Goal: Information Seeking & Learning: Learn about a topic

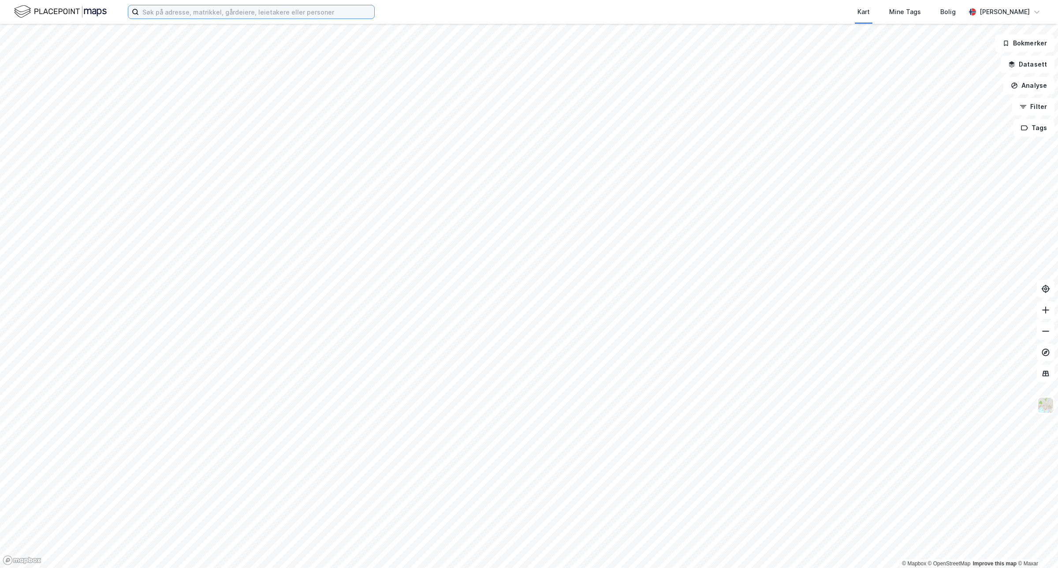
click at [267, 6] on input at bounding box center [256, 11] width 235 height 13
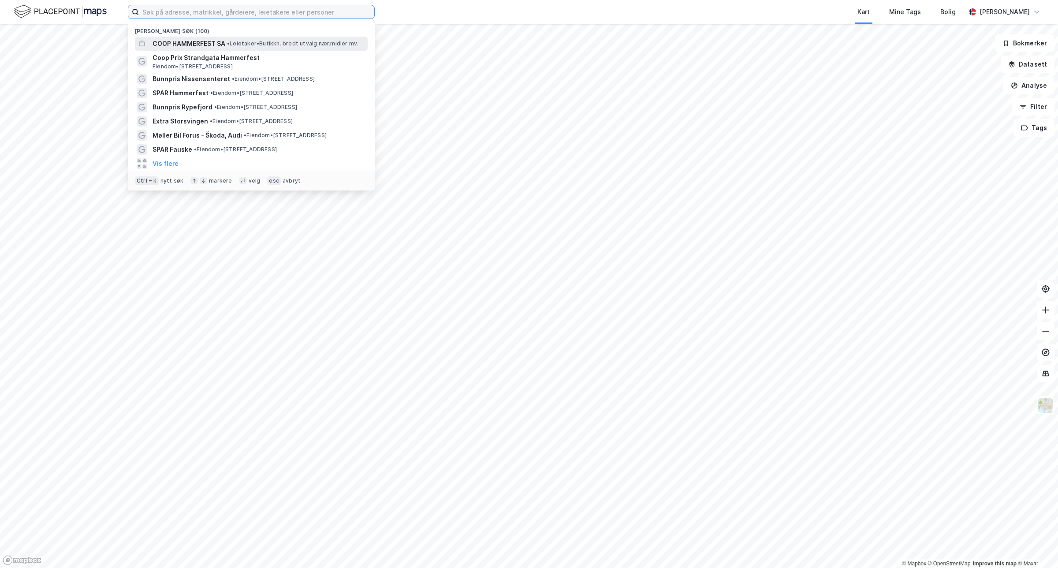
paste input "Vøyenenga Utvikling AS"
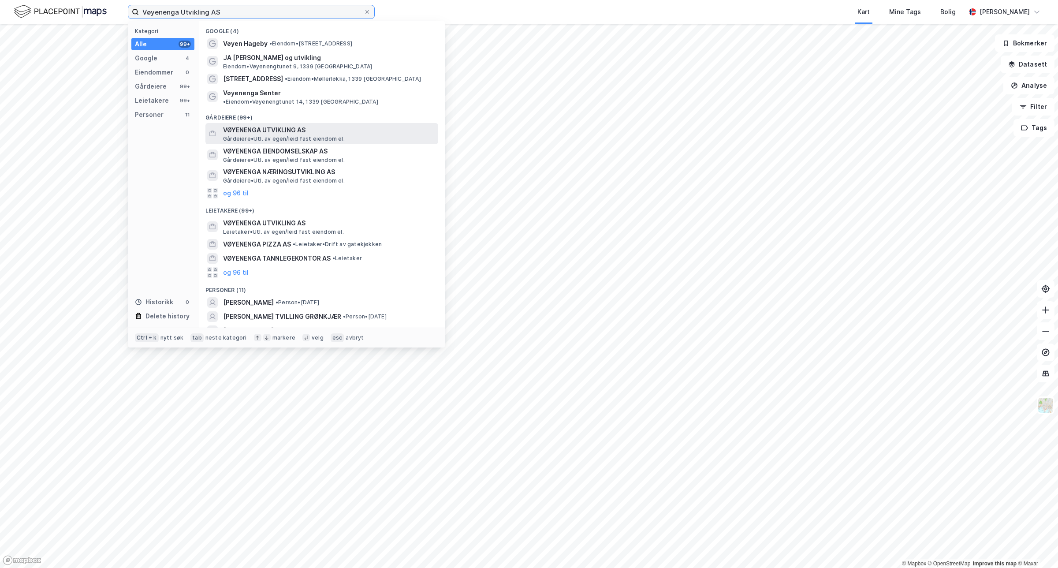
type input "Vøyenenga Utvikling AS"
click at [298, 125] on span "VØYENENGA UTVIKLING AS" at bounding box center [329, 130] width 212 height 11
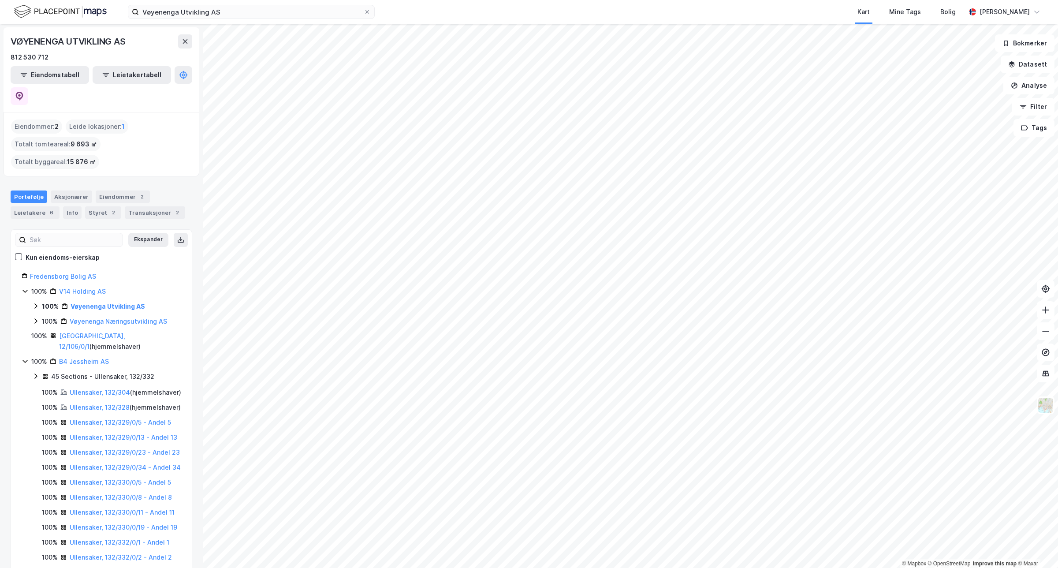
click at [34, 302] on icon at bounding box center [35, 305] width 7 height 7
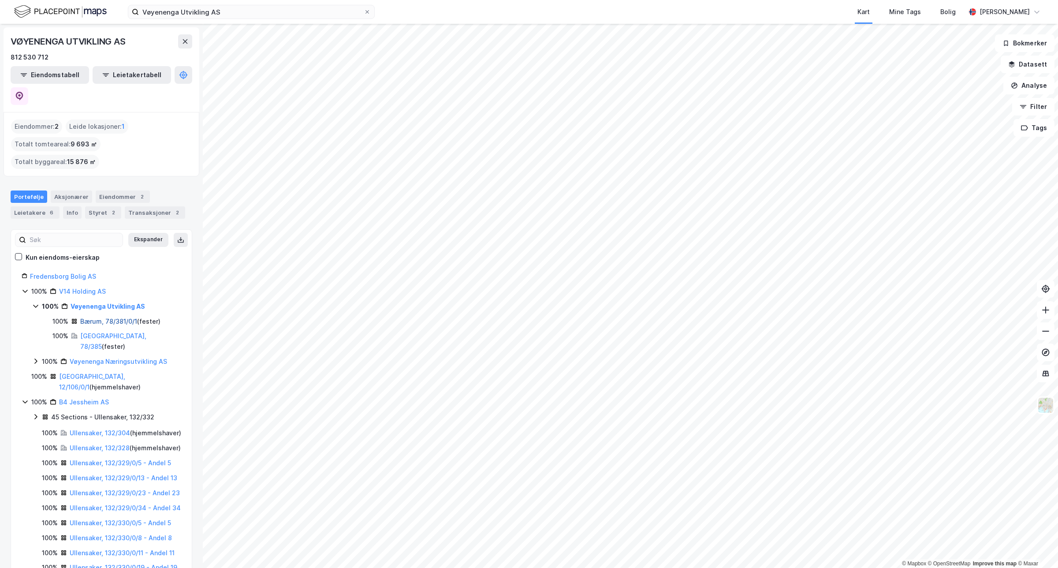
click at [127, 317] on link "Bærum, 78/381/0/1" at bounding box center [108, 320] width 57 height 7
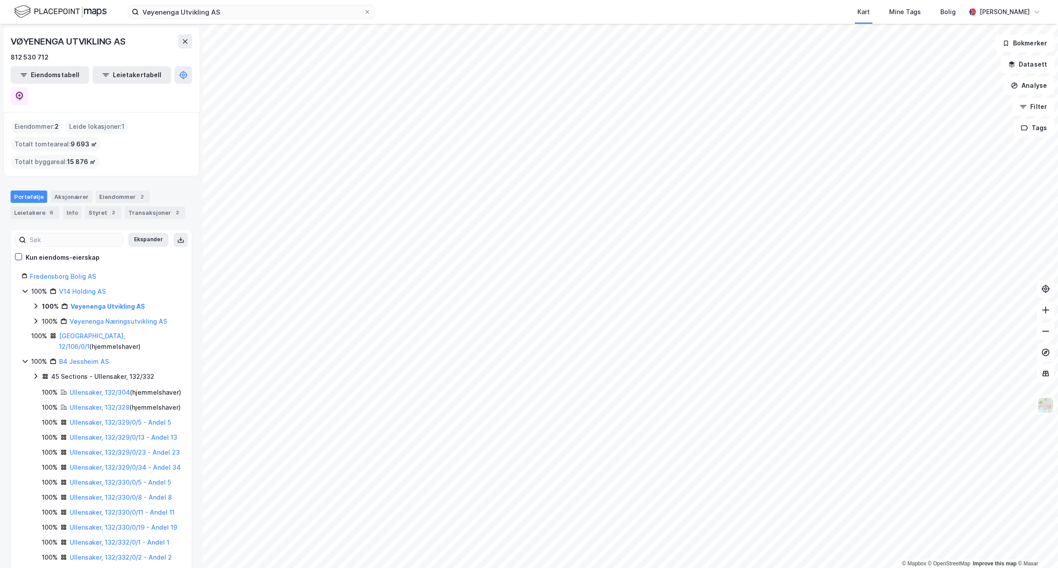
click at [37, 301] on div "100% Vøyenenga [GEOGRAPHIC_DATA] AS" at bounding box center [106, 306] width 149 height 11
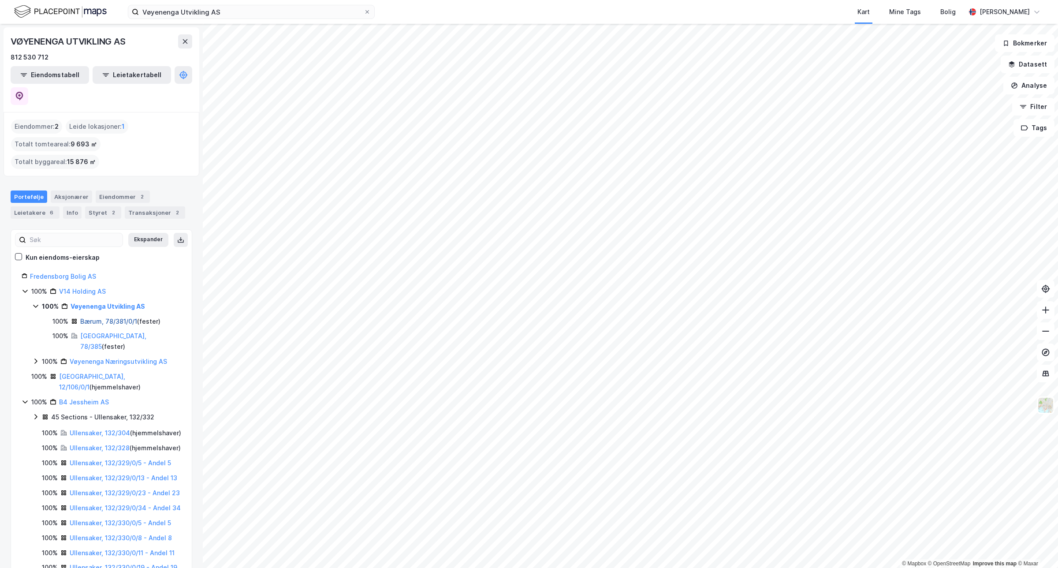
click at [120, 317] on link "Bærum, 78/381/0/1" at bounding box center [108, 320] width 57 height 7
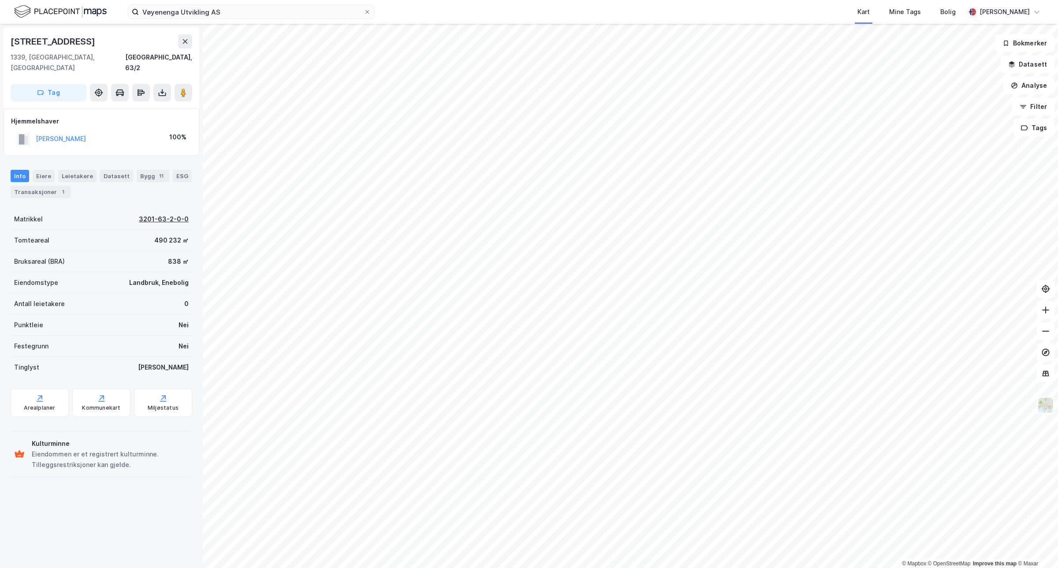
click at [160, 214] on div "3201-63-2-0-0" at bounding box center [164, 219] width 50 height 11
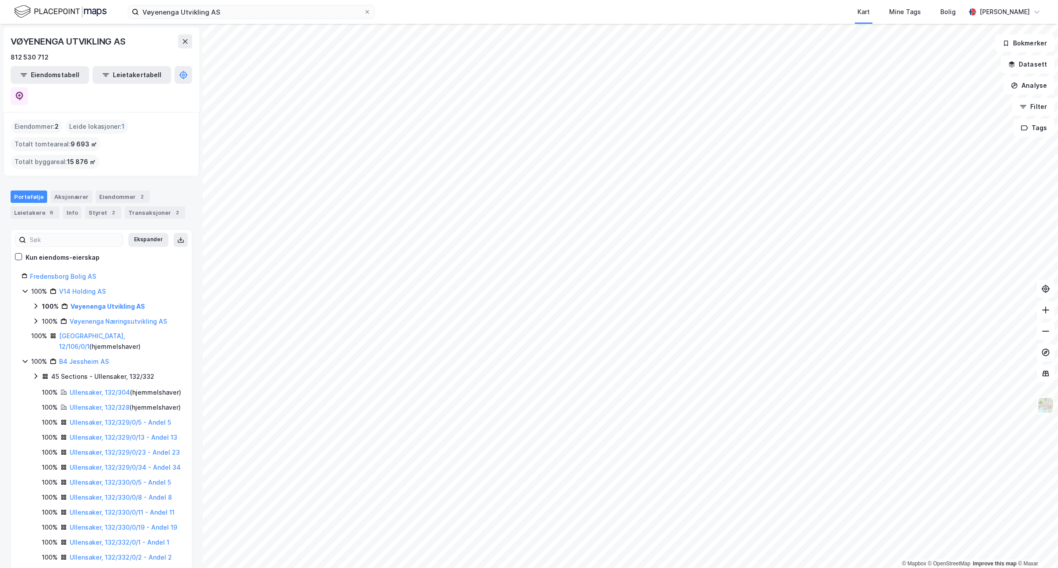
click at [35, 317] on icon at bounding box center [35, 320] width 7 height 7
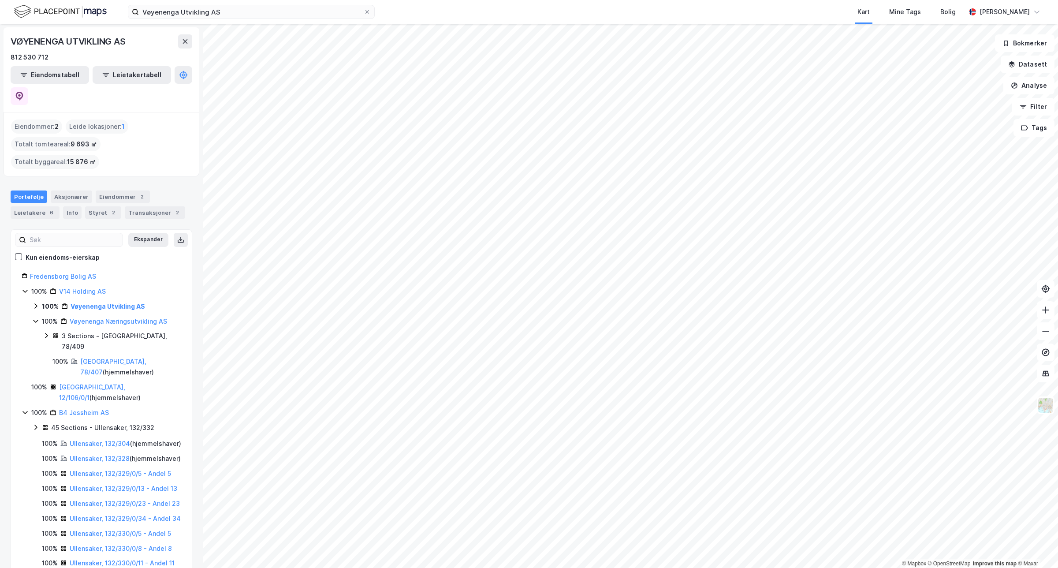
click at [32, 302] on icon at bounding box center [35, 305] width 7 height 7
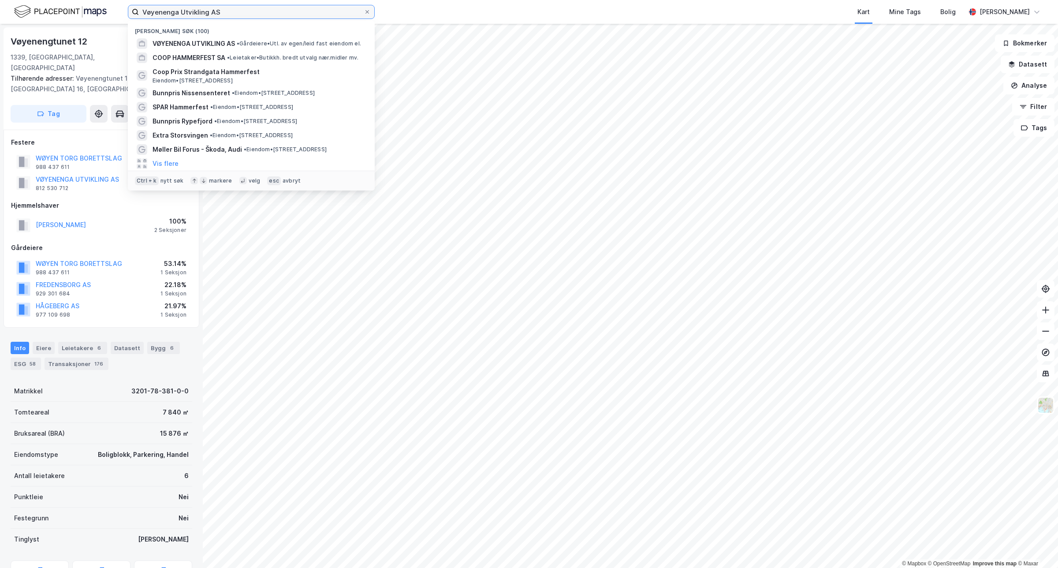
click at [259, 12] on input "Vøyenenga Utvikling AS" at bounding box center [251, 11] width 225 height 13
click at [268, 45] on span "• Gårdeiere • Utl. av egen/leid fast eiendom el." at bounding box center [299, 43] width 124 height 7
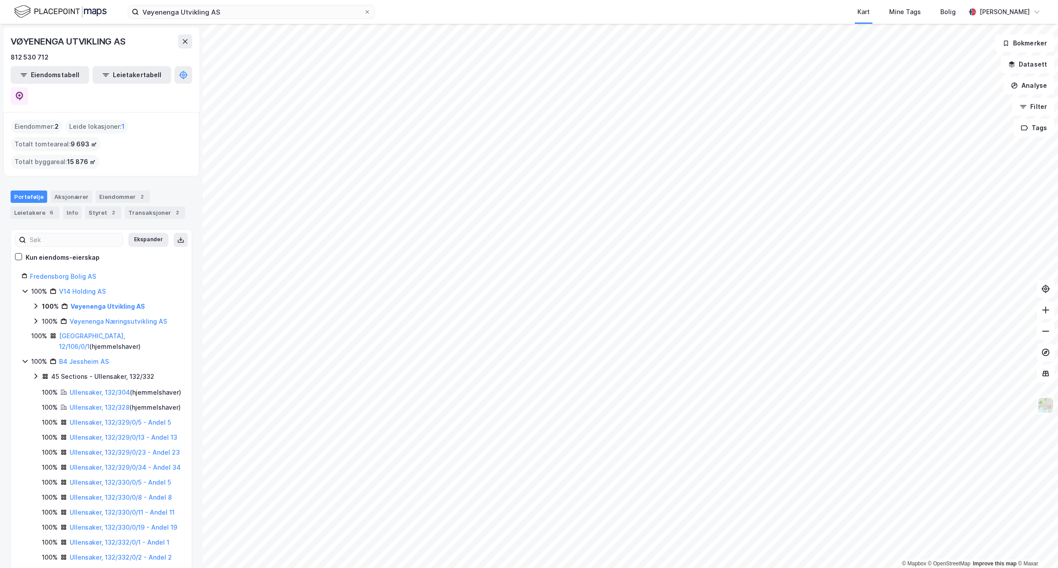
click at [22, 356] on div "100% B4 Jessheim AS" at bounding box center [102, 361] width 160 height 11
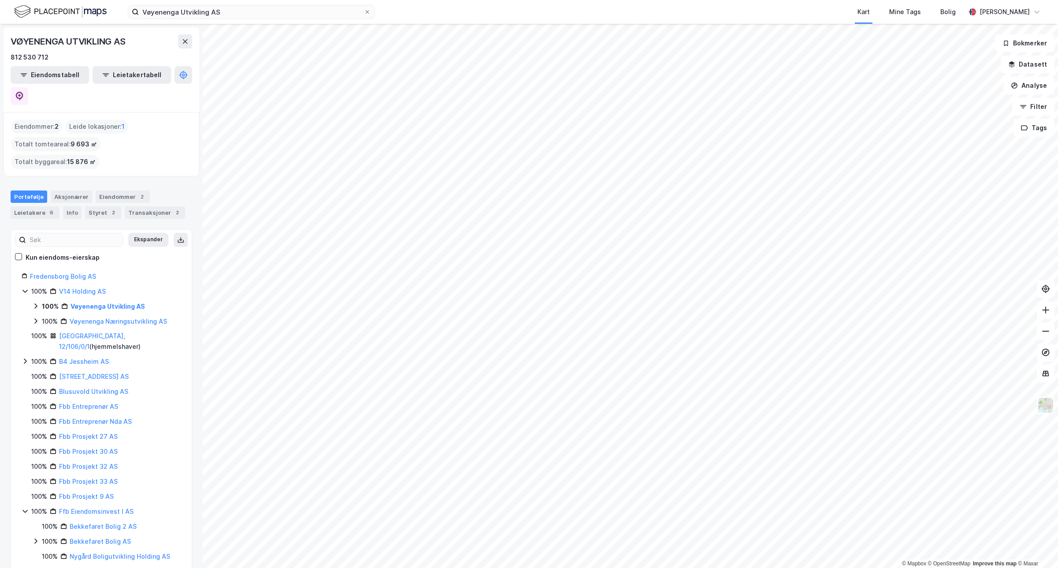
click at [26, 357] on icon at bounding box center [25, 360] width 7 height 7
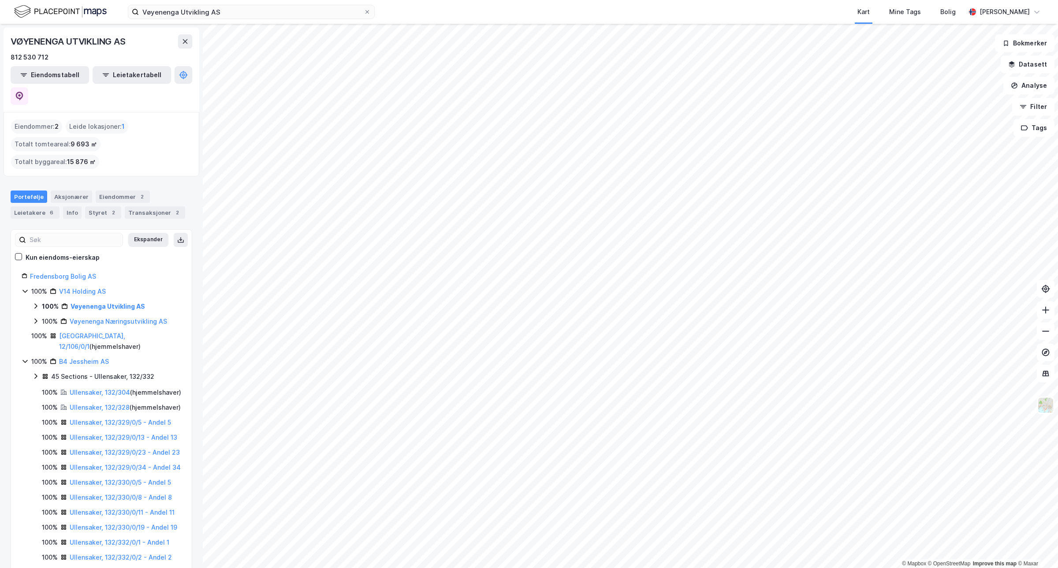
click at [37, 372] on icon at bounding box center [35, 375] width 7 height 7
click at [34, 372] on icon at bounding box center [35, 375] width 7 height 7
click at [34, 302] on icon at bounding box center [35, 305] width 7 height 7
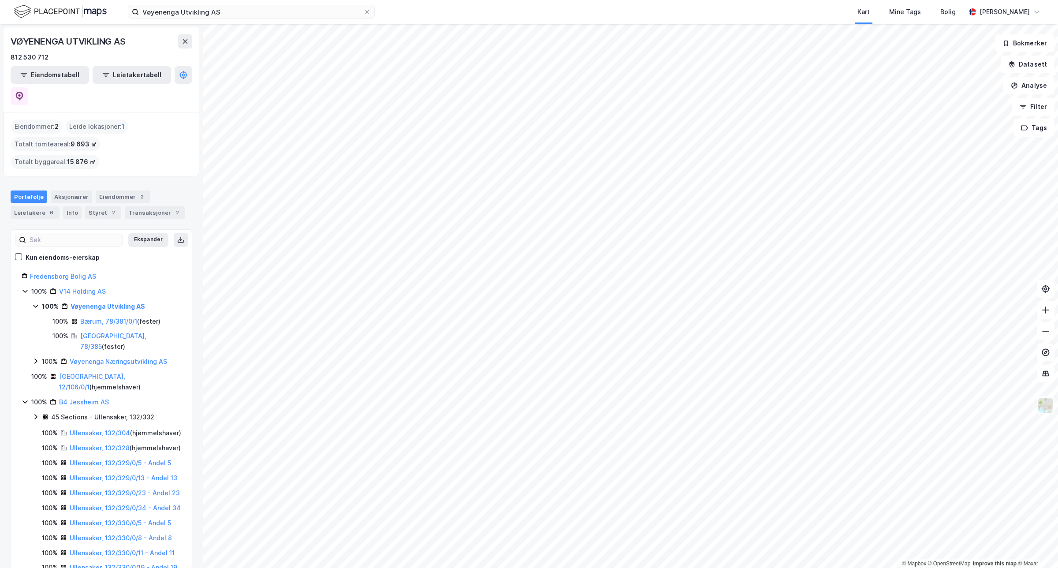
click at [39, 357] on icon at bounding box center [35, 360] width 7 height 7
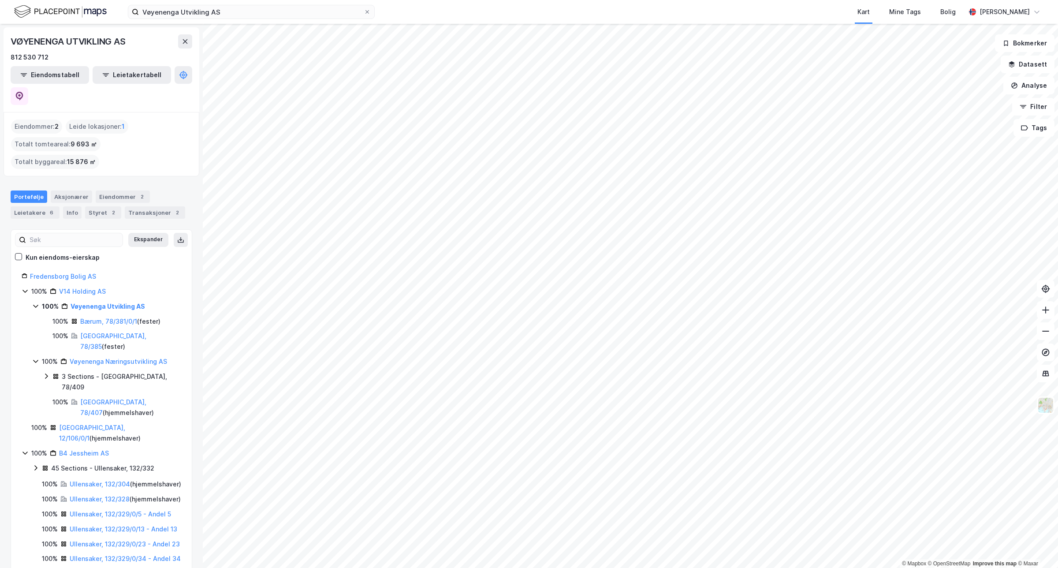
click at [44, 372] on icon at bounding box center [46, 375] width 7 height 7
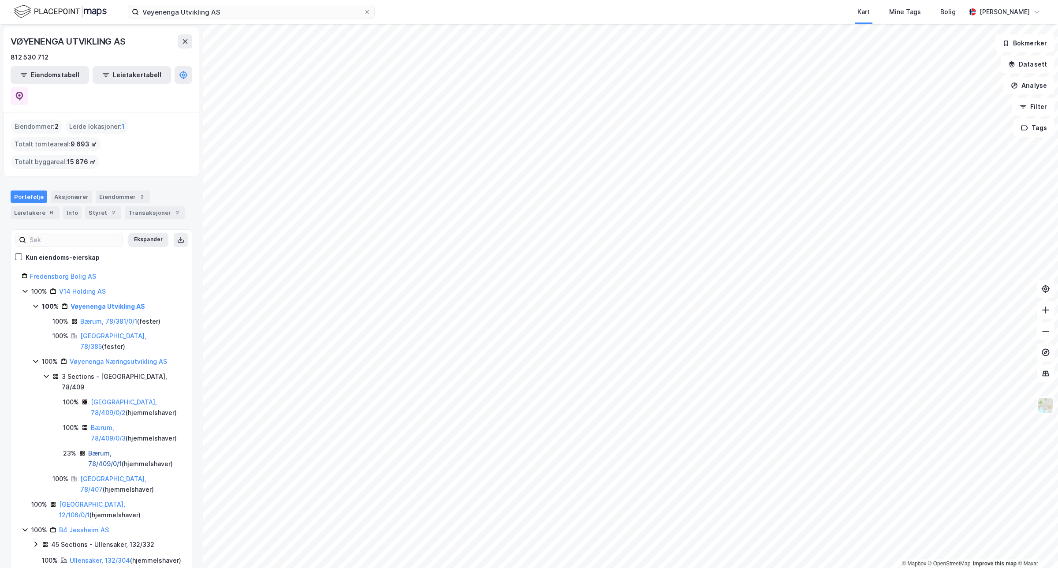
click at [117, 449] on link "Bærum, 78/409/0/1" at bounding box center [104, 458] width 33 height 18
